Goal: Submit feedback/report problem: Submit feedback/report problem

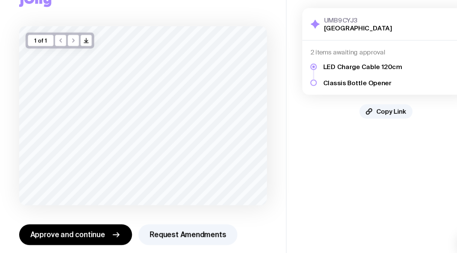
scroll to position [20, 0]
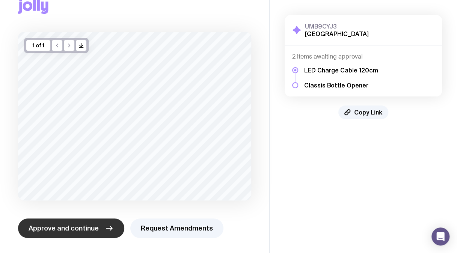
click at [70, 229] on span "Approve and continue" at bounding box center [64, 228] width 70 height 9
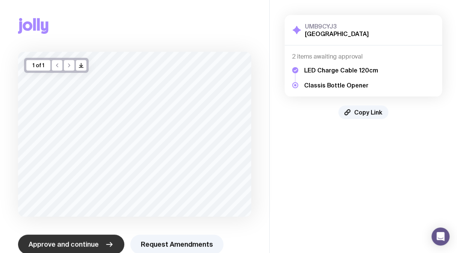
scroll to position [16, 0]
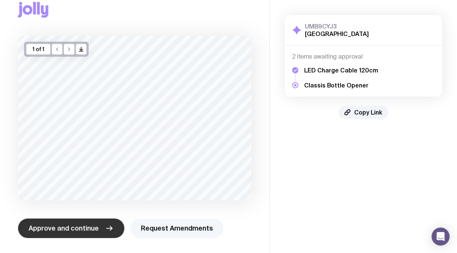
click at [179, 223] on button "Request Amendments" at bounding box center [176, 228] width 93 height 20
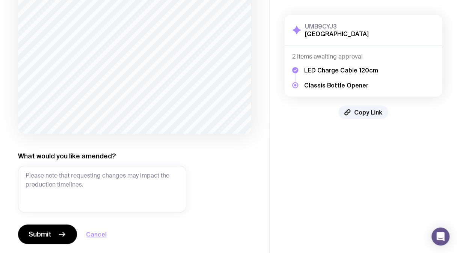
scroll to position [84, 0]
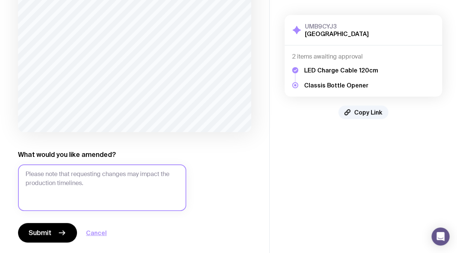
click at [116, 187] on textarea "What would you like amended?" at bounding box center [102, 187] width 168 height 47
click at [67, 175] on textarea "The Trilogy logo should appear on the side of the Corkscrew. Not the top or bot…" at bounding box center [102, 187] width 168 height 47
click at [47, 173] on textarea "The Trilogy logo should appear on the side of the Corkscrew. Not the top or bot…" at bounding box center [102, 187] width 168 height 47
type textarea "The Trilogy T logo should appear on the side of the Corkscrew. Not the top or b…"
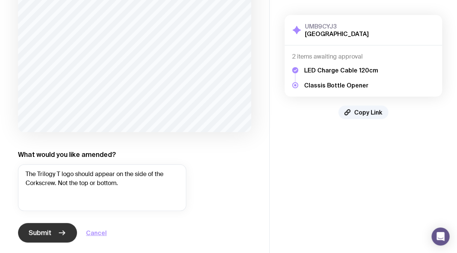
click at [62, 233] on icon "button" at bounding box center [61, 232] width 9 height 9
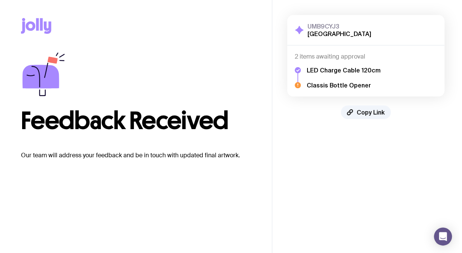
scroll to position [0, 0]
